Goal: Communication & Community: Answer question/provide support

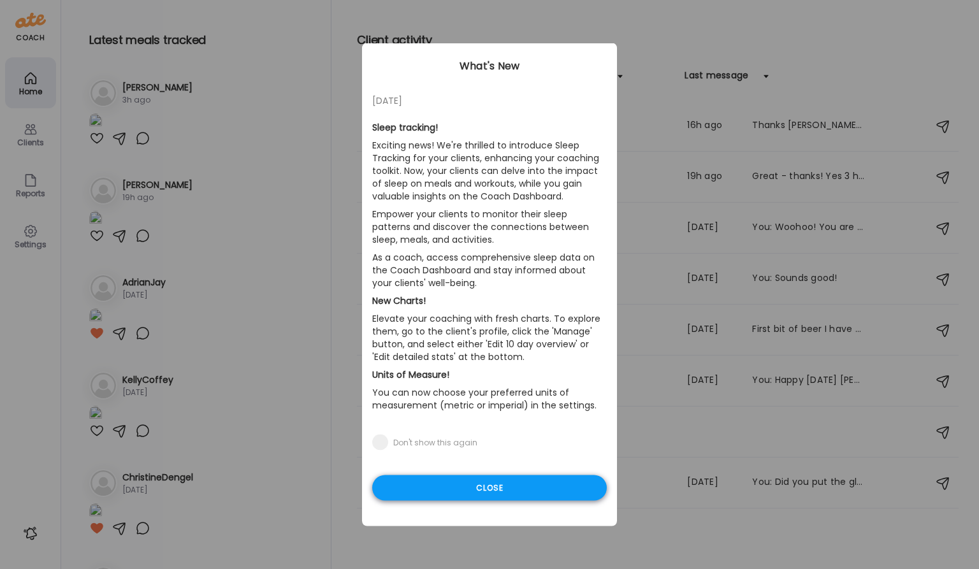
click at [488, 493] on div "Close" at bounding box center [489, 488] width 235 height 25
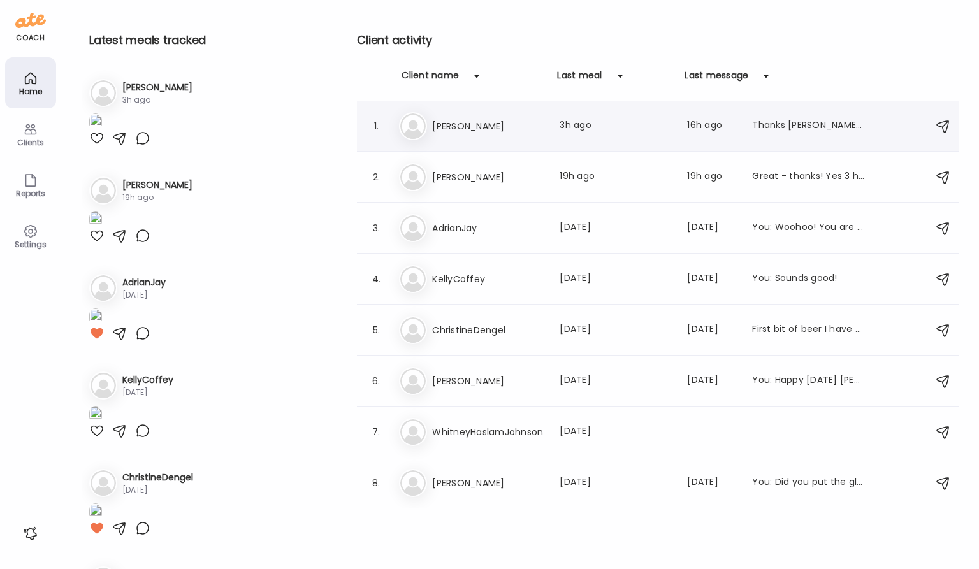
click at [444, 130] on h3 "[PERSON_NAME]" at bounding box center [488, 126] width 112 height 15
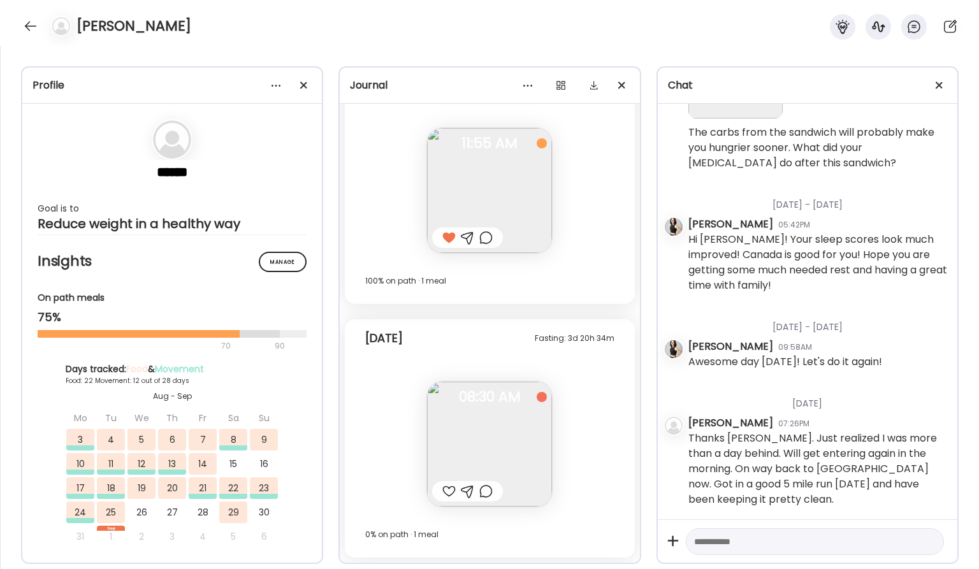
scroll to position [18369, 0]
click at [508, 432] on img at bounding box center [489, 444] width 125 height 125
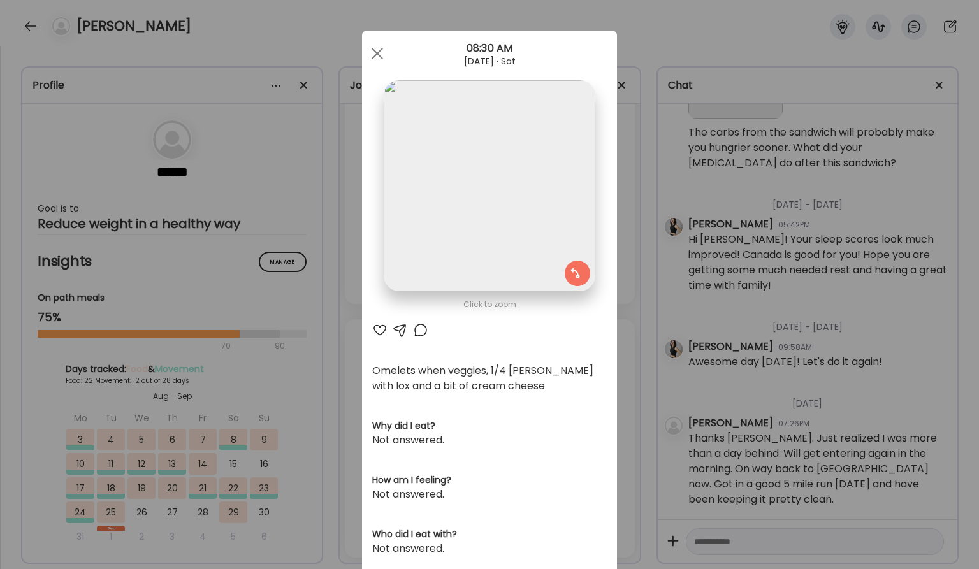
click at [381, 328] on div at bounding box center [379, 330] width 15 height 15
click at [376, 55] on span at bounding box center [377, 53] width 11 height 11
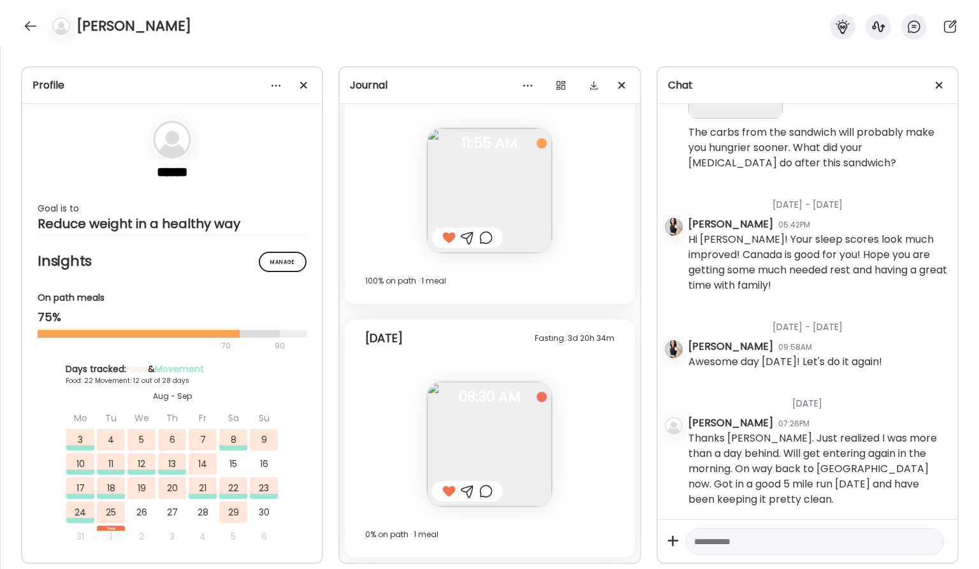
click at [777, 547] on textarea at bounding box center [803, 541] width 219 height 15
type textarea "**********"
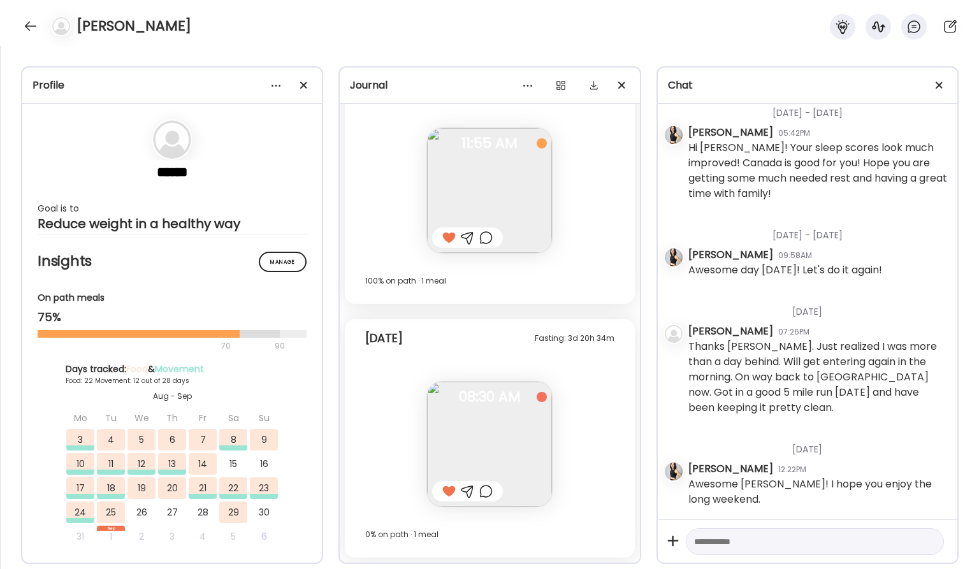
scroll to position [18461, 0]
click at [25, 31] on div at bounding box center [30, 26] width 20 height 20
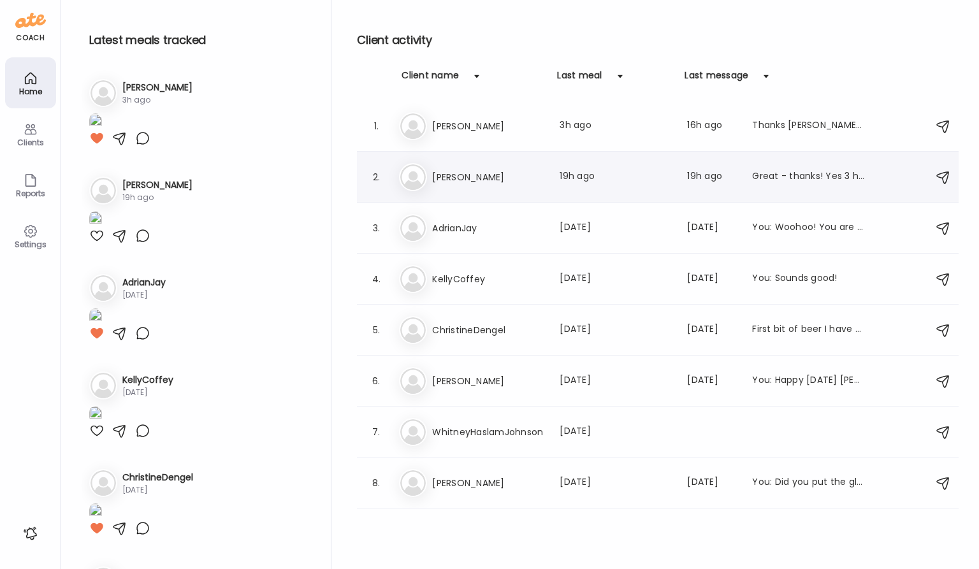
click at [469, 175] on h3 "[PERSON_NAME]" at bounding box center [488, 177] width 112 height 15
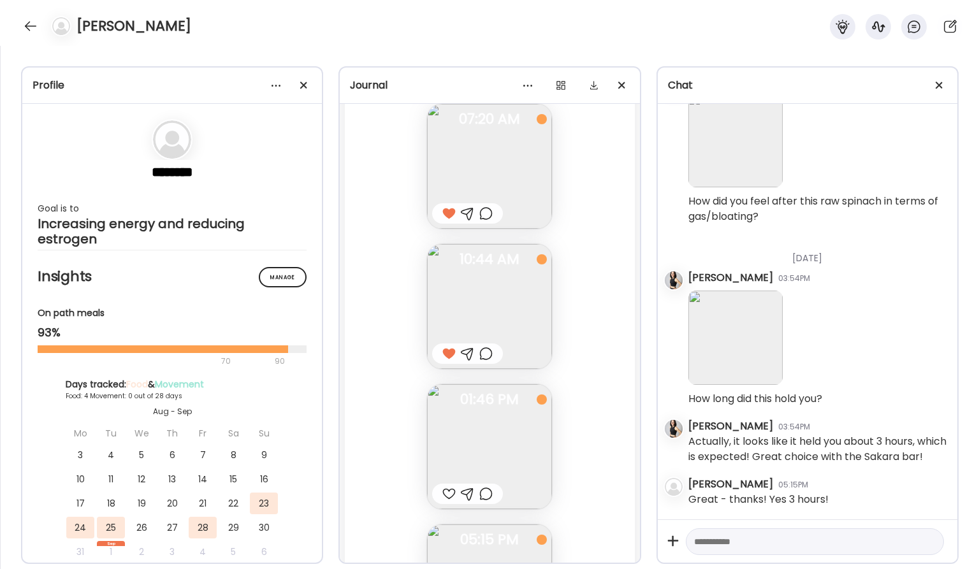
scroll to position [2151, 0]
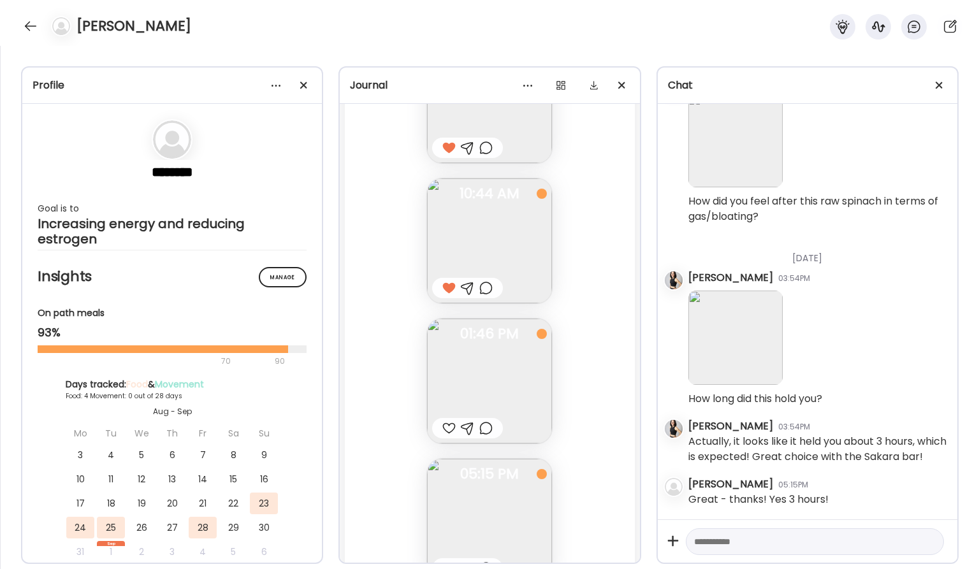
click at [487, 361] on img at bounding box center [489, 381] width 125 height 125
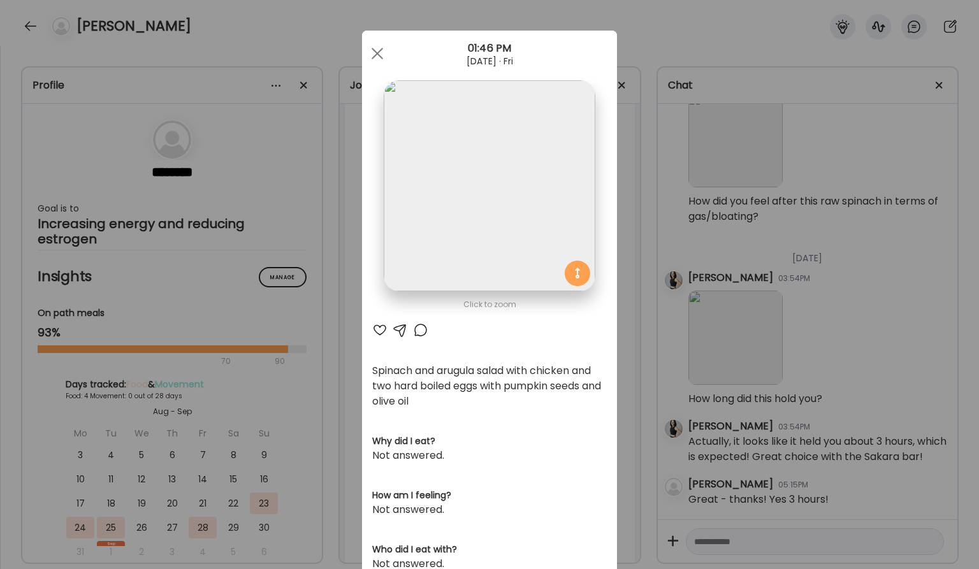
click at [379, 326] on div at bounding box center [379, 330] width 15 height 15
click at [398, 330] on div at bounding box center [400, 330] width 15 height 15
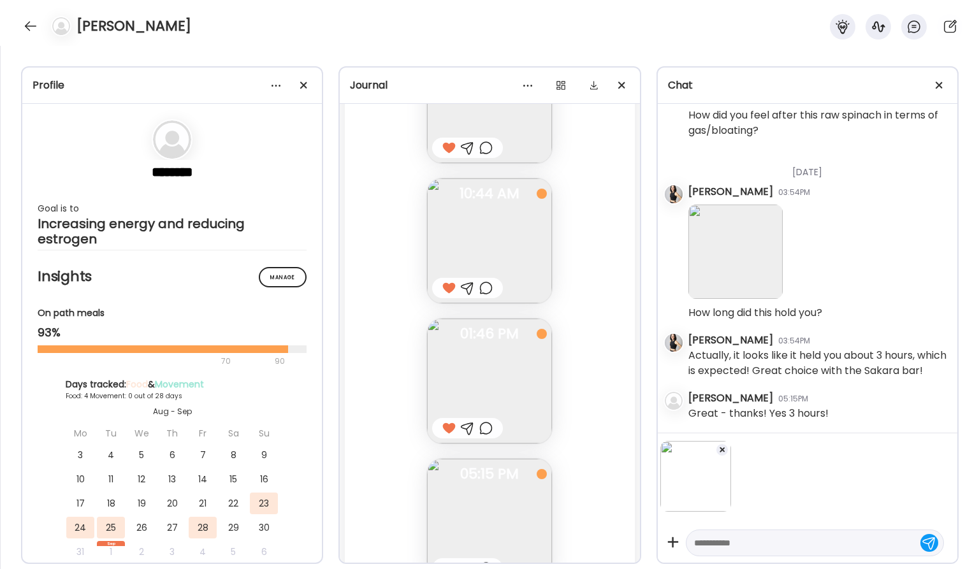
click at [770, 530] on div at bounding box center [815, 543] width 258 height 27
click at [768, 535] on textarea at bounding box center [803, 542] width 219 height 15
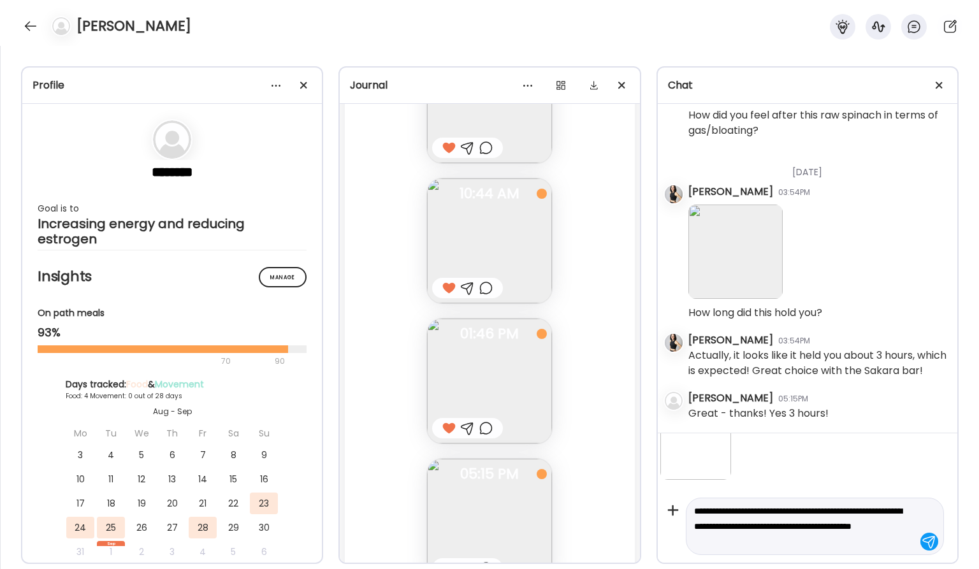
scroll to position [32, 0]
type textarea "**********"
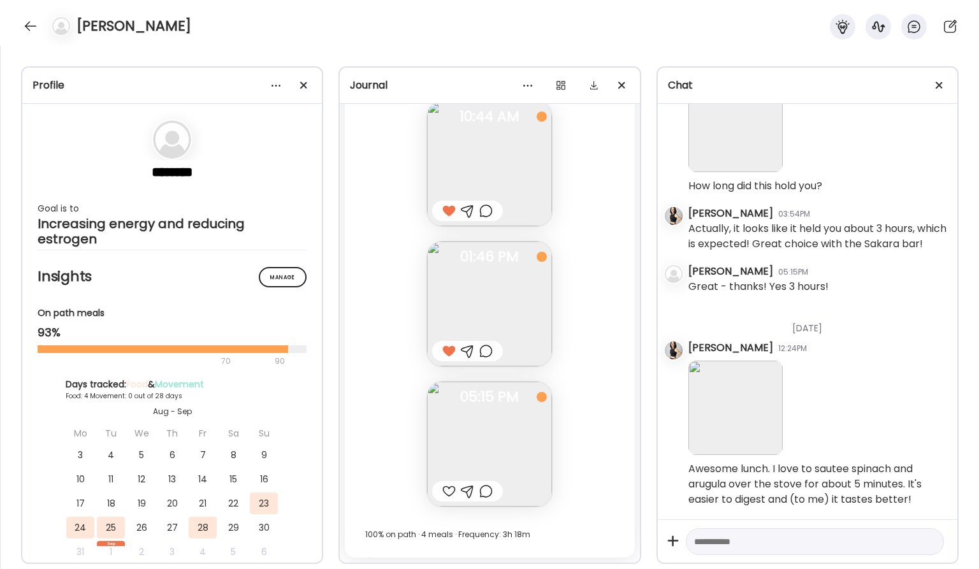
scroll to position [2229, 0]
click at [444, 489] on div at bounding box center [448, 491] width 13 height 15
click at [729, 541] on textarea at bounding box center [803, 541] width 219 height 15
type textarea "*"
click at [470, 491] on div at bounding box center [467, 491] width 13 height 15
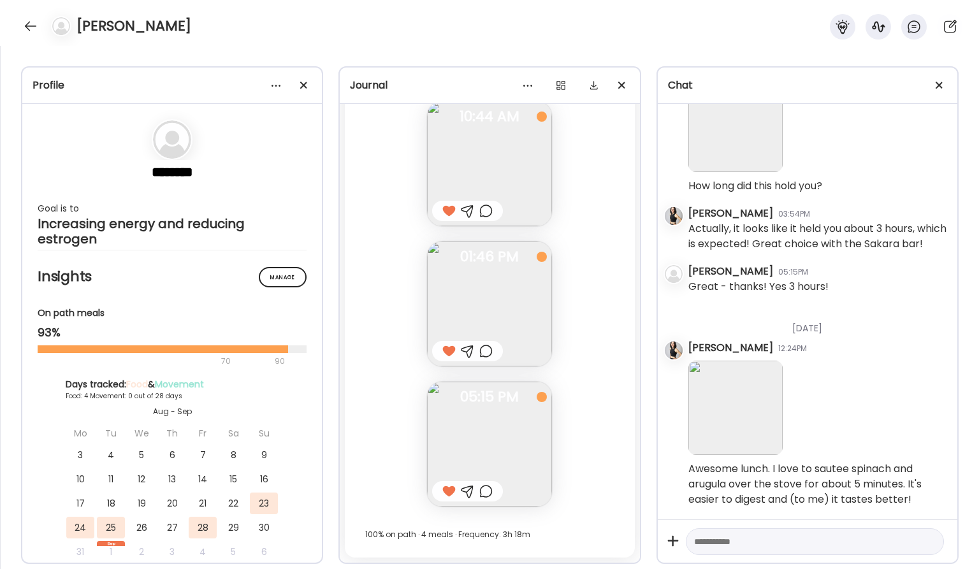
scroll to position [1273, 0]
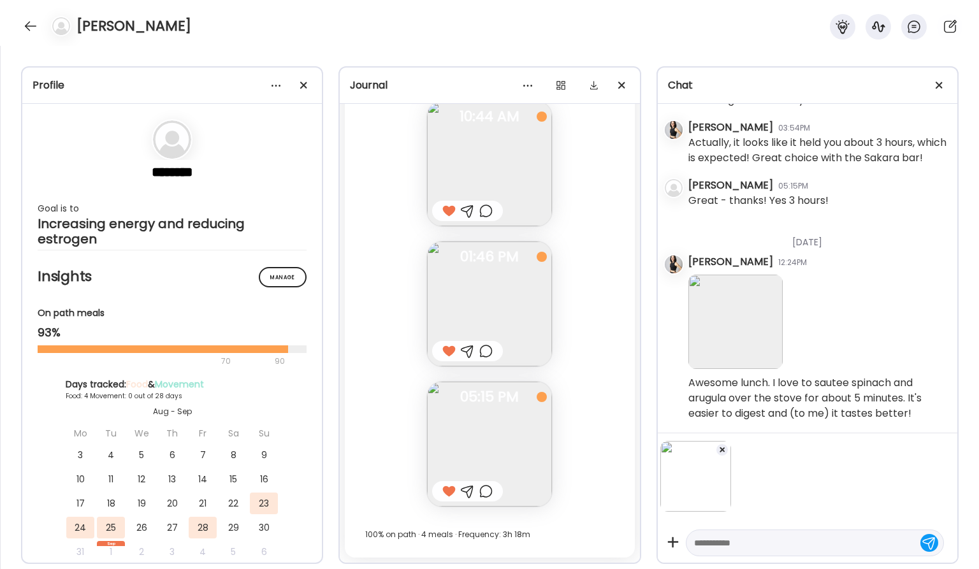
click at [753, 544] on textarea at bounding box center [803, 542] width 219 height 15
type textarea "**********"
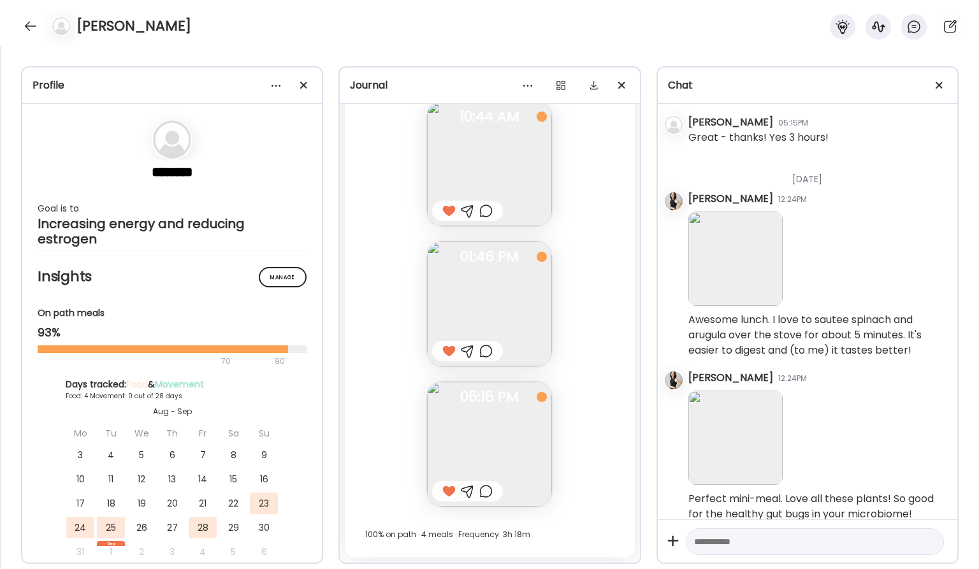
scroll to position [1356, 0]
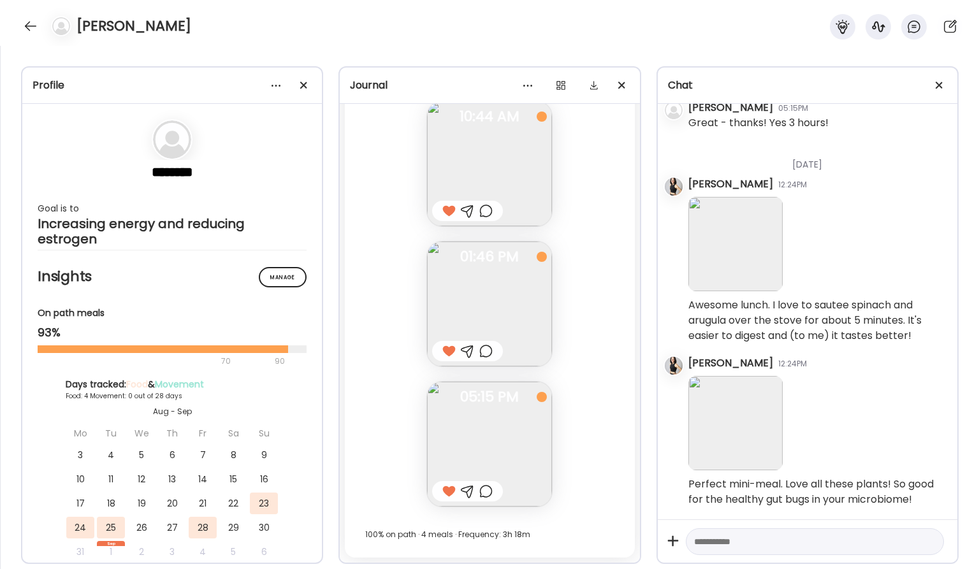
click at [738, 546] on textarea at bounding box center [803, 541] width 219 height 15
type textarea "**********"
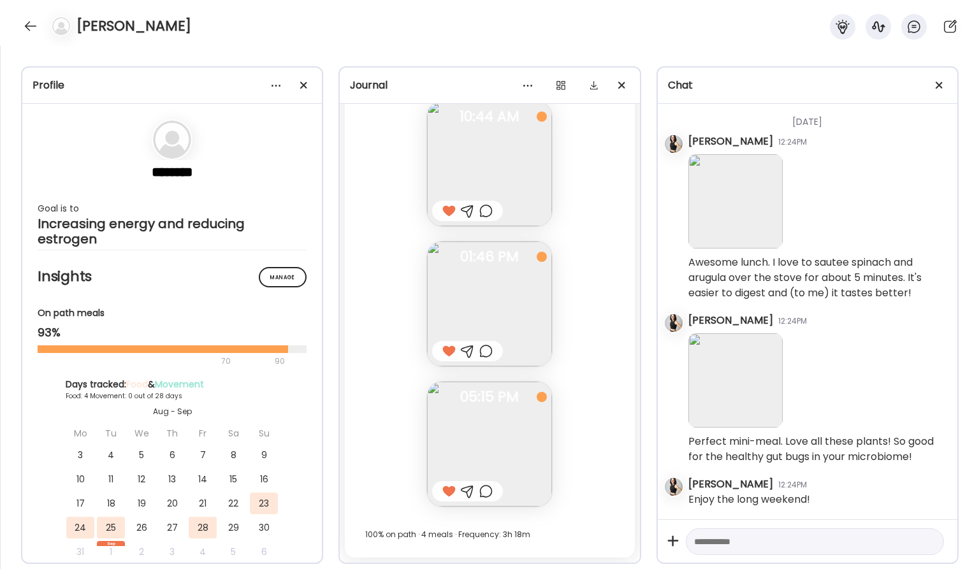
scroll to position [1399, 0]
click at [29, 30] on div at bounding box center [30, 26] width 20 height 20
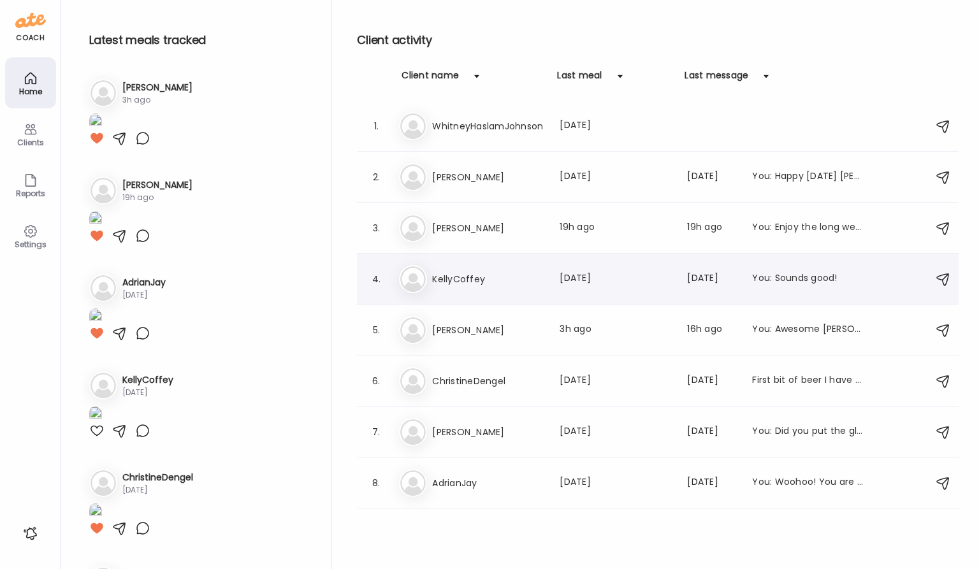
click at [465, 270] on div "Ke KellyCoffey Last meal: [DATE] Last message: [DATE] You: Sounds good!" at bounding box center [659, 279] width 521 height 28
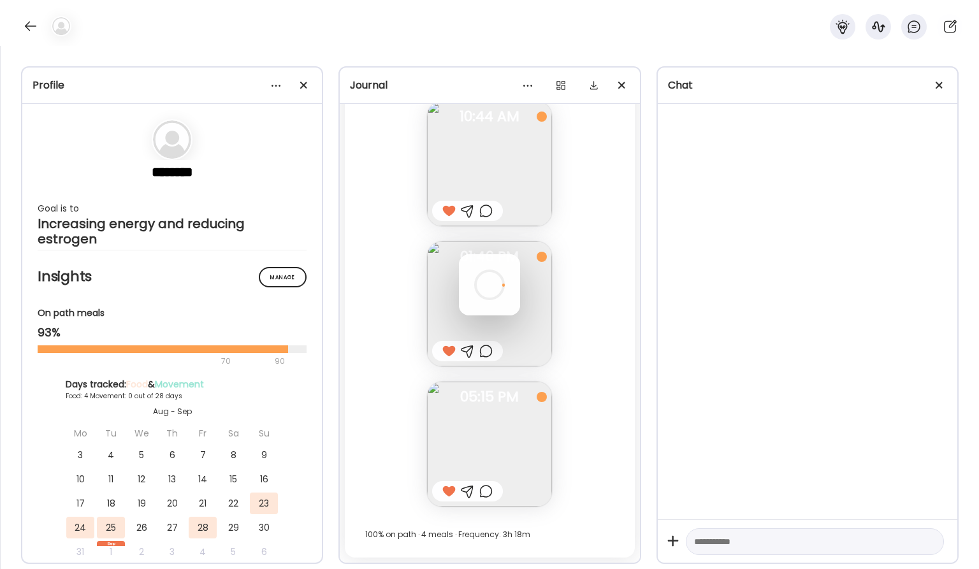
scroll to position [3419, 0]
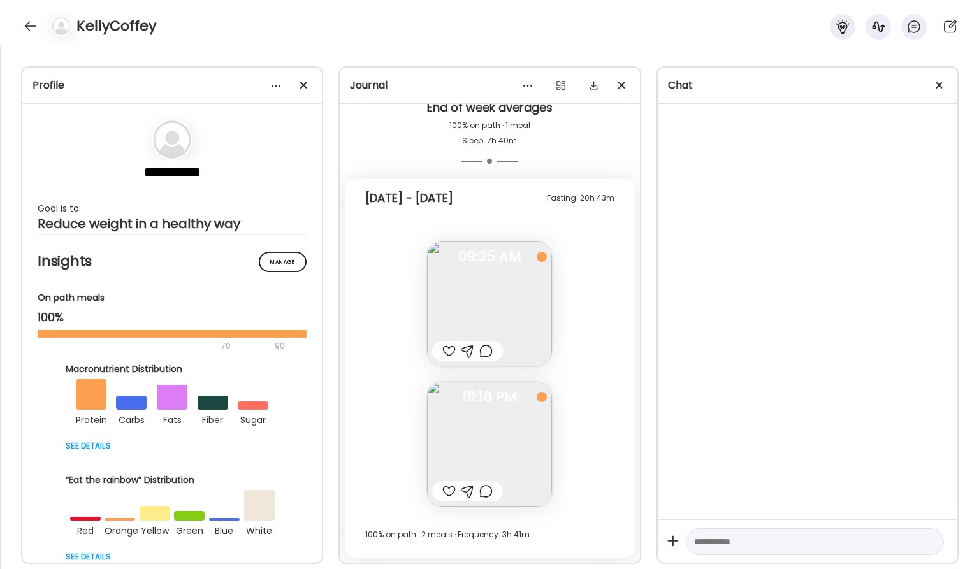
click at [451, 352] on div at bounding box center [448, 351] width 13 height 15
click at [446, 491] on div at bounding box center [448, 491] width 13 height 15
click at [746, 536] on textarea at bounding box center [803, 541] width 219 height 15
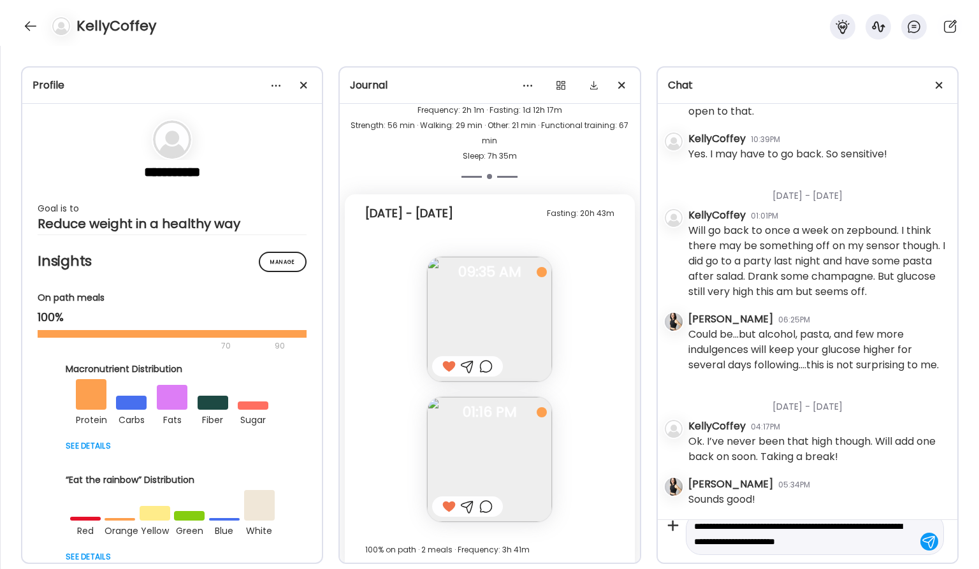
scroll to position [15, 0]
type textarea "**********"
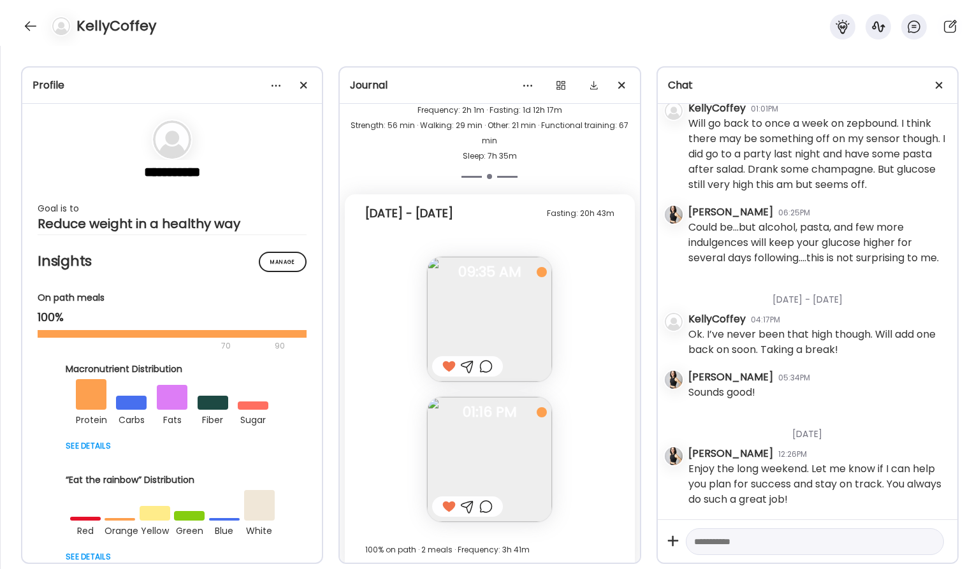
scroll to position [38042, 0]
click at [21, 26] on div at bounding box center [30, 26] width 20 height 20
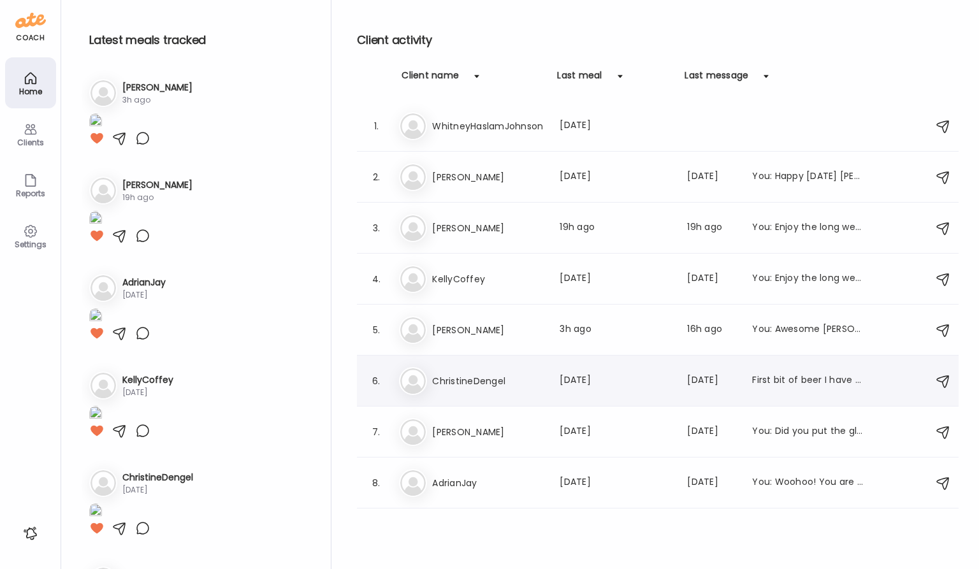
click at [462, 383] on h3 "ChristineDengel" at bounding box center [488, 381] width 112 height 15
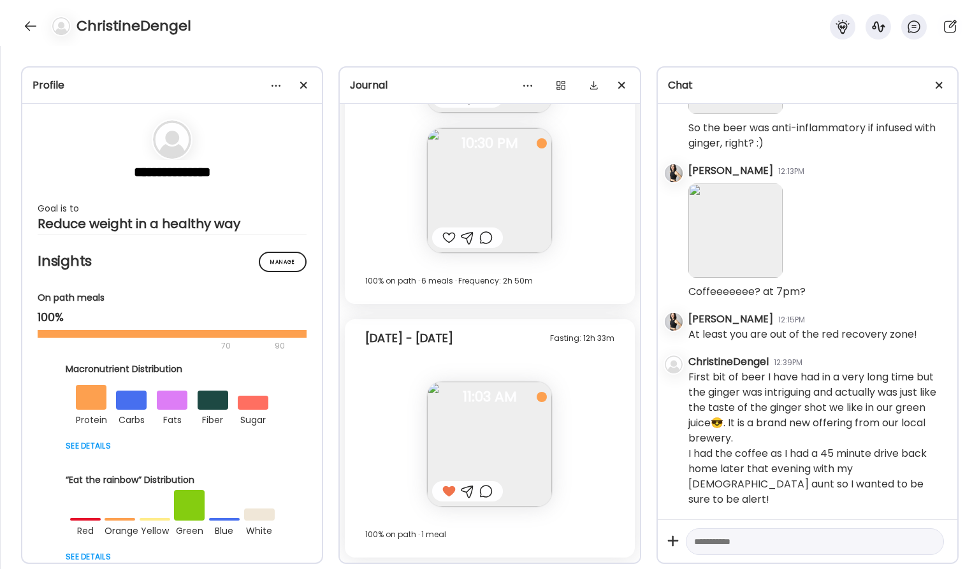
scroll to position [4807, 0]
click at [31, 21] on div at bounding box center [30, 26] width 20 height 20
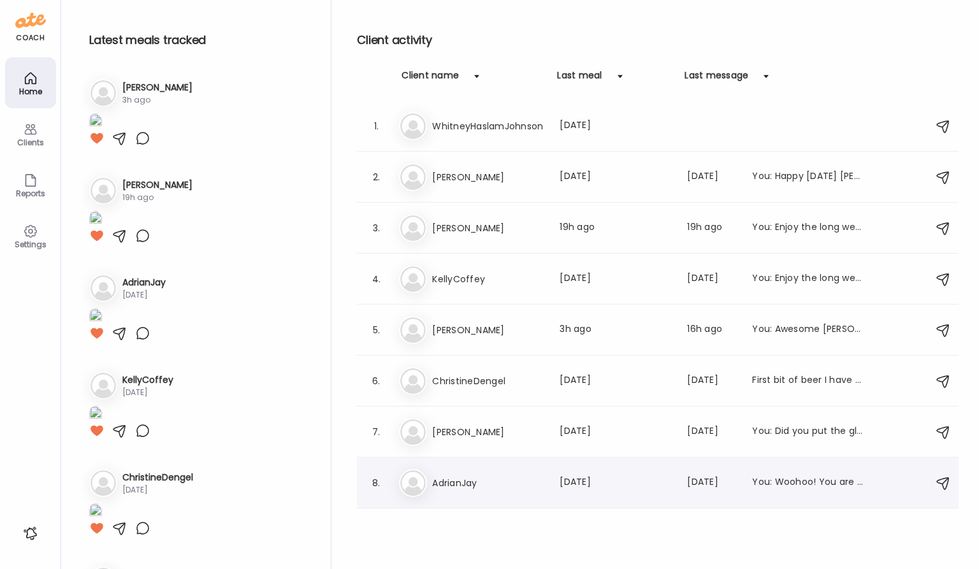
click at [459, 480] on h3 "AdrianJay" at bounding box center [488, 483] width 112 height 15
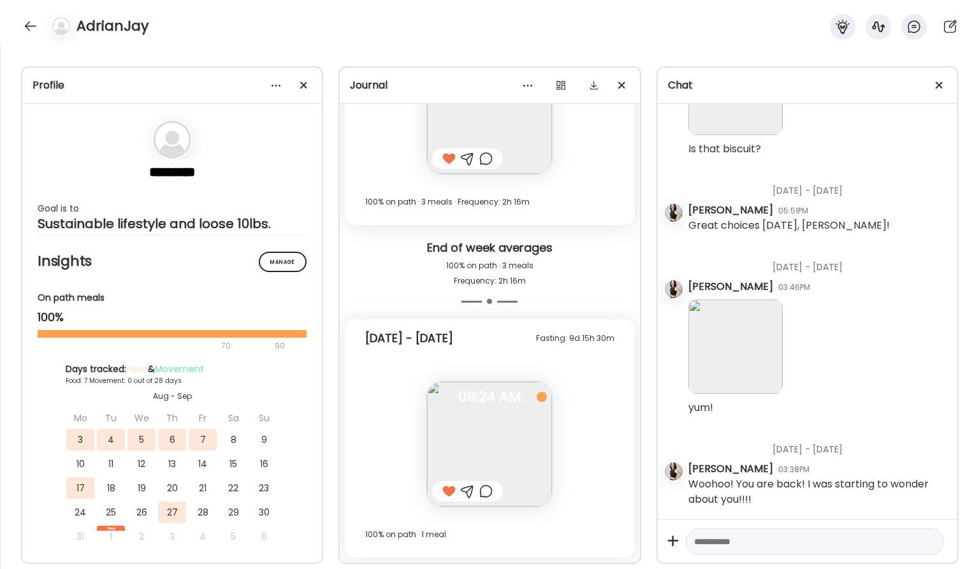
scroll to position [12116, 0]
click at [25, 17] on div at bounding box center [30, 26] width 20 height 20
